Goal: Task Accomplishment & Management: Manage account settings

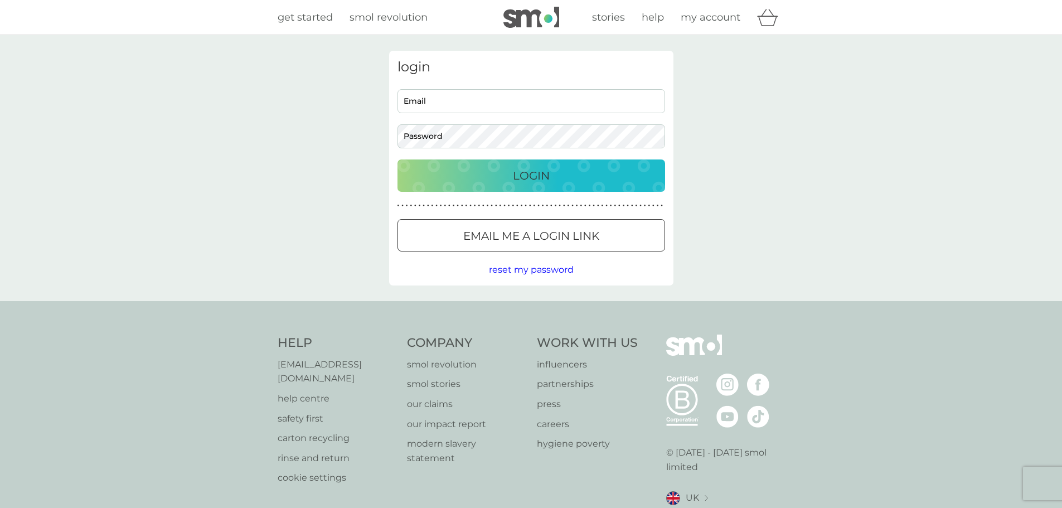
click at [474, 105] on input "Email" at bounding box center [530, 101] width 267 height 24
type input "[PERSON_NAME][EMAIL_ADDRESS][DOMAIN_NAME]"
click at [397, 159] on button "Login" at bounding box center [530, 175] width 267 height 32
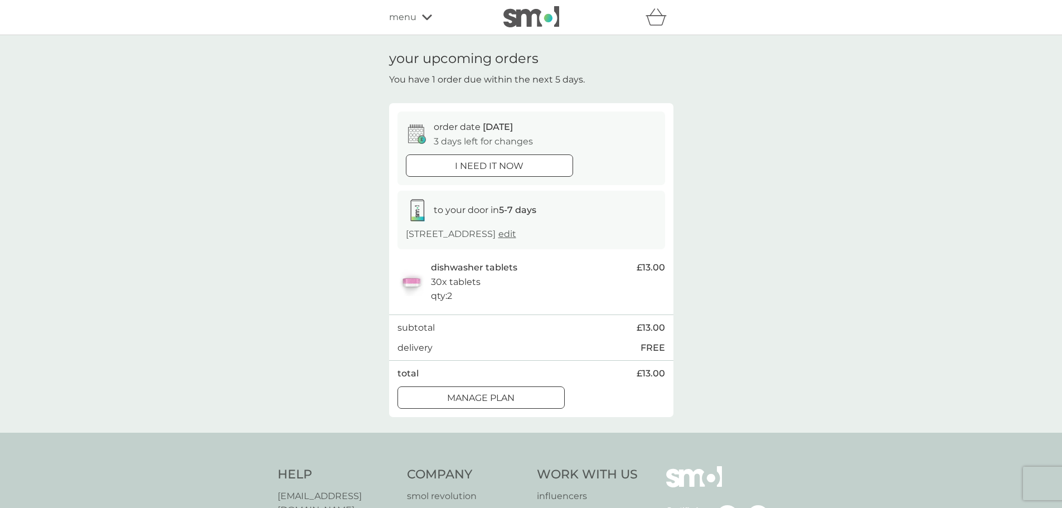
click at [494, 402] on div at bounding box center [481, 398] width 40 height 12
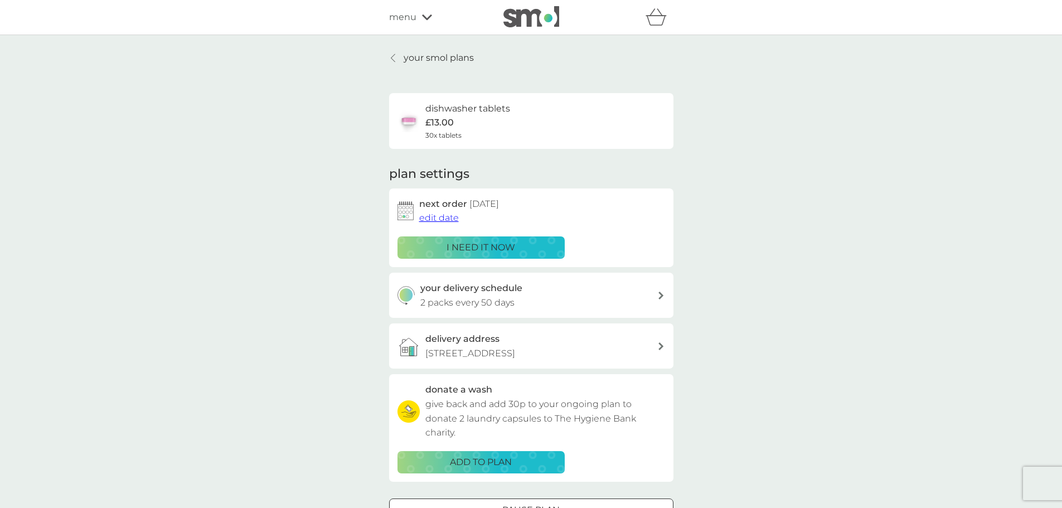
click at [439, 221] on span "edit date" at bounding box center [439, 217] width 40 height 11
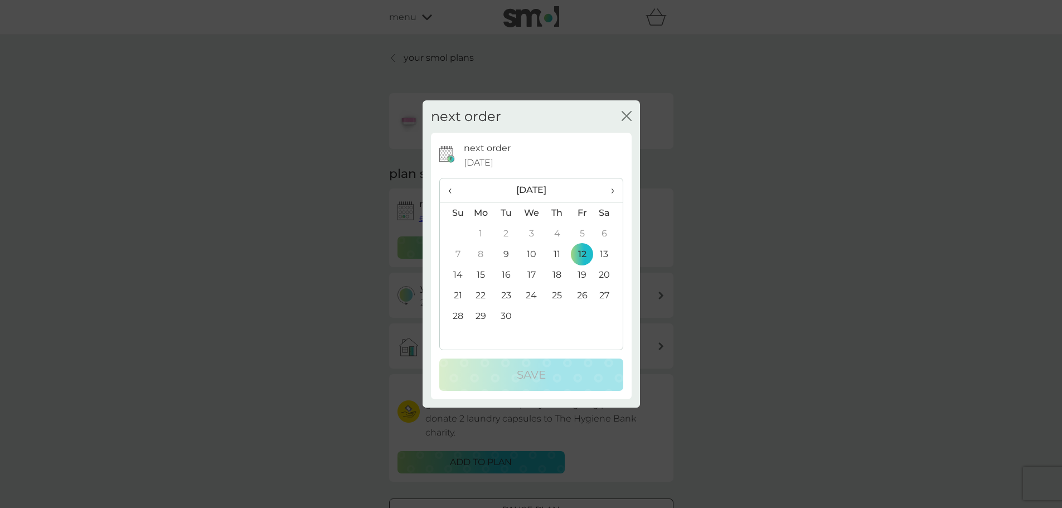
click at [582, 293] on td "26" at bounding box center [582, 295] width 25 height 21
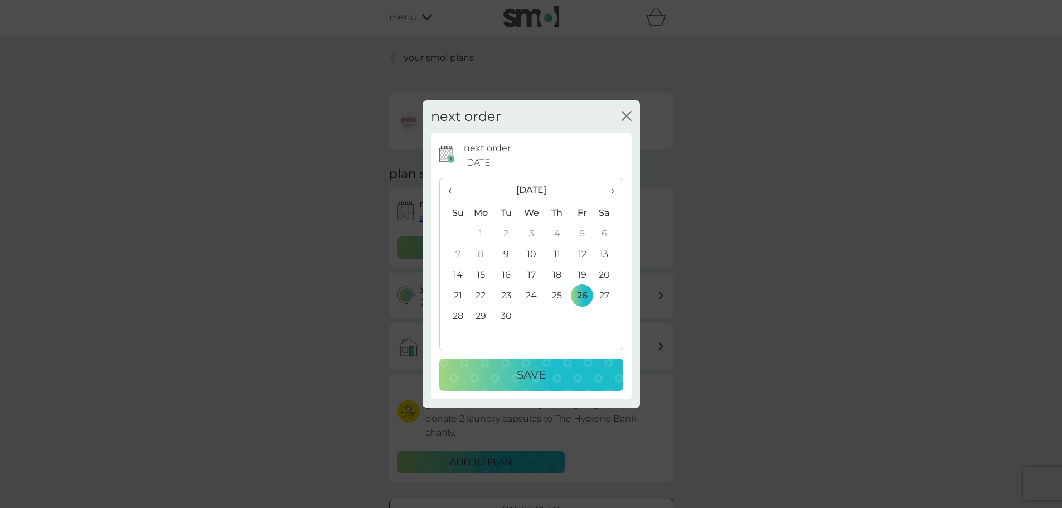
click at [540, 369] on p "Save" at bounding box center [531, 375] width 29 height 18
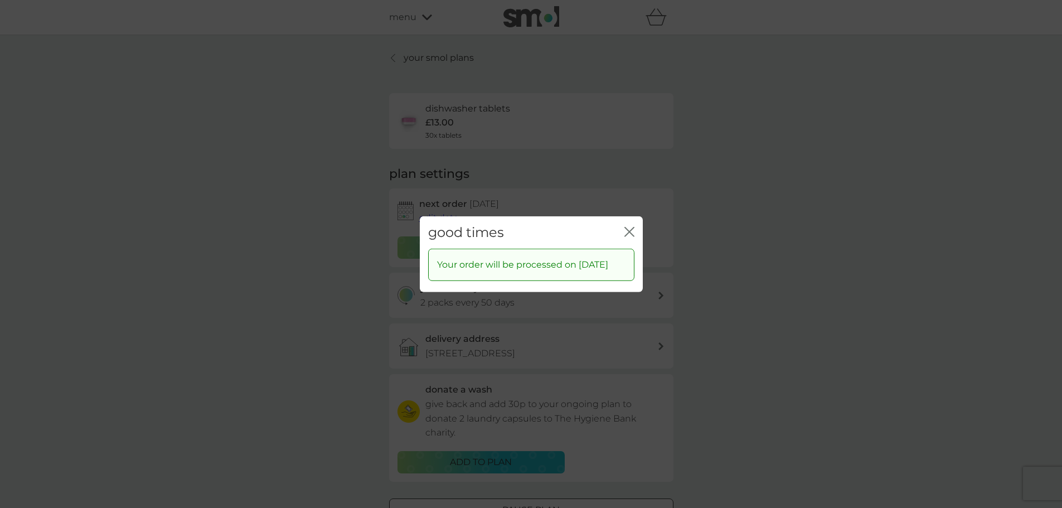
click at [629, 227] on icon "close" at bounding box center [629, 231] width 10 height 10
